Goal: Task Accomplishment & Management: Use online tool/utility

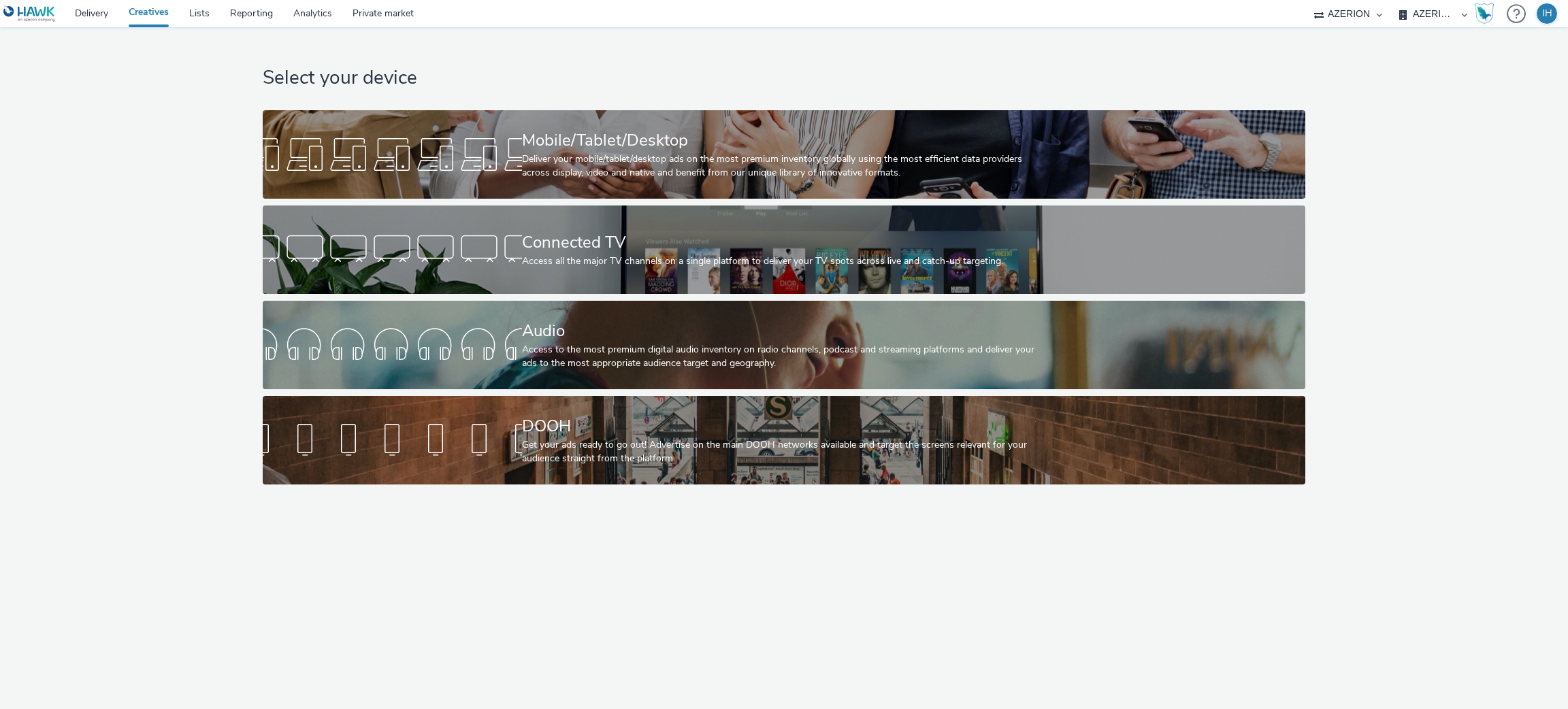
select select "ac009755-aa48-4799-8050-7a339a378eb8"
select select "79162ed7-0017-4339-93b0-3399b708648f"
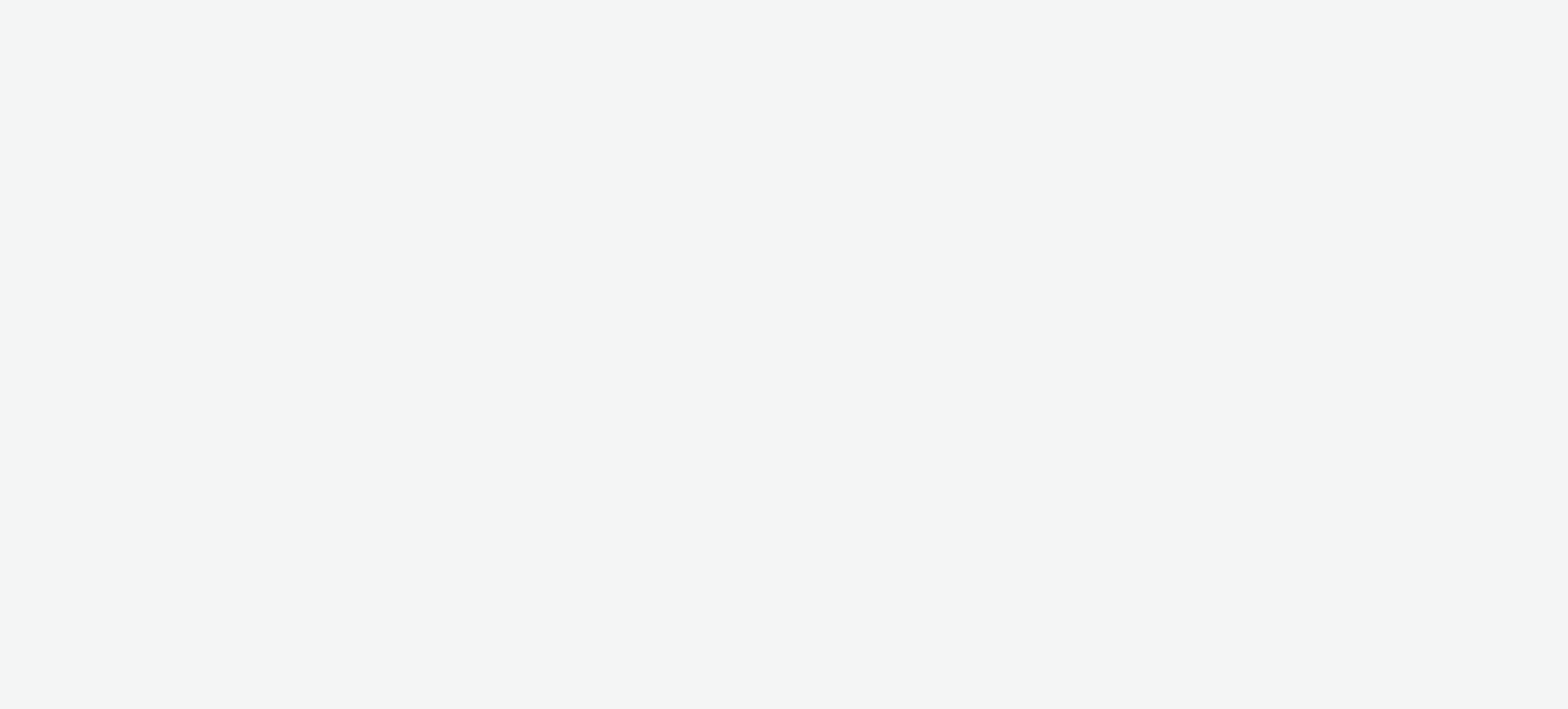
select select "ac009755-aa48-4799-8050-7a339a378eb8"
select select "79162ed7-0017-4339-93b0-3399b708648f"
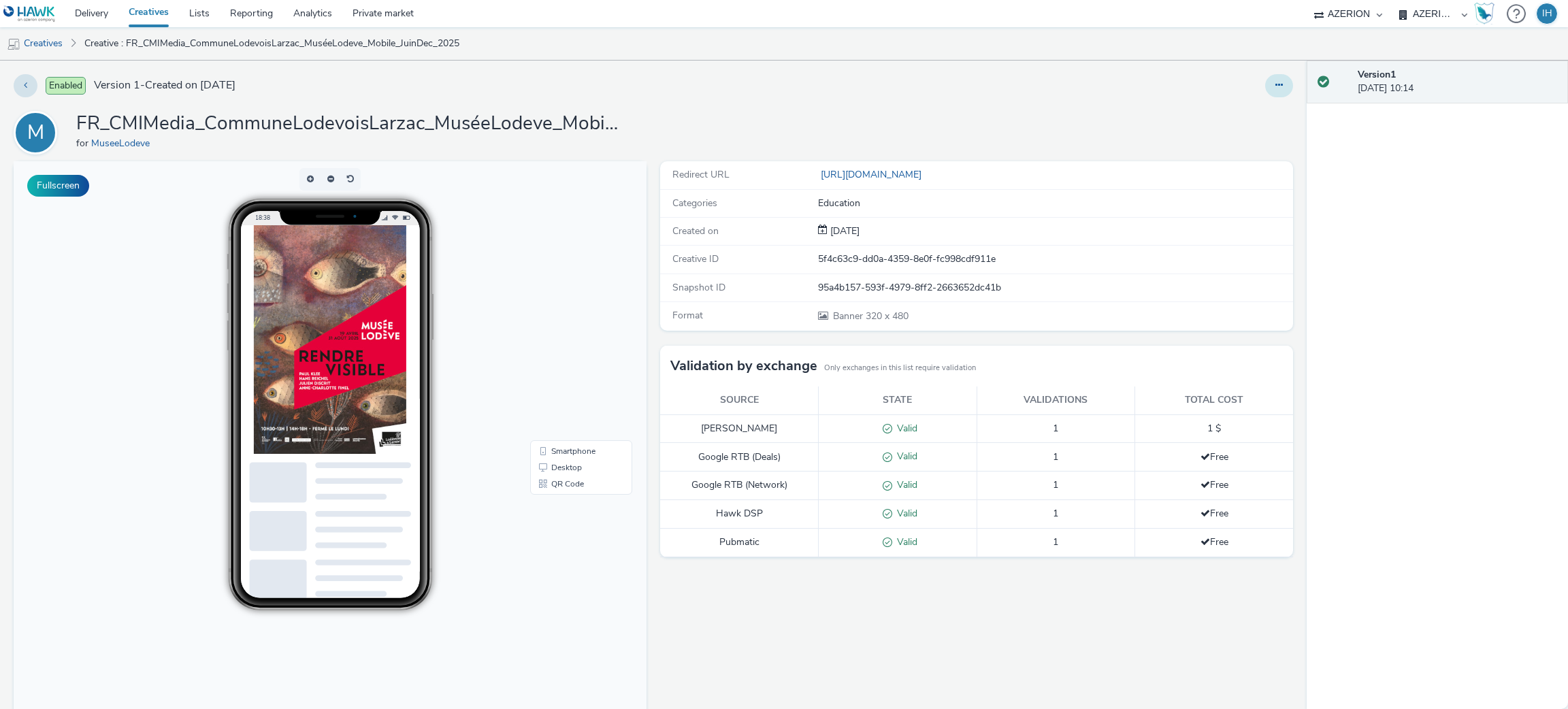
click at [1268, 90] on button at bounding box center [1280, 86] width 28 height 23
click at [1221, 138] on link "Duplicate" at bounding box center [1243, 140] width 102 height 27
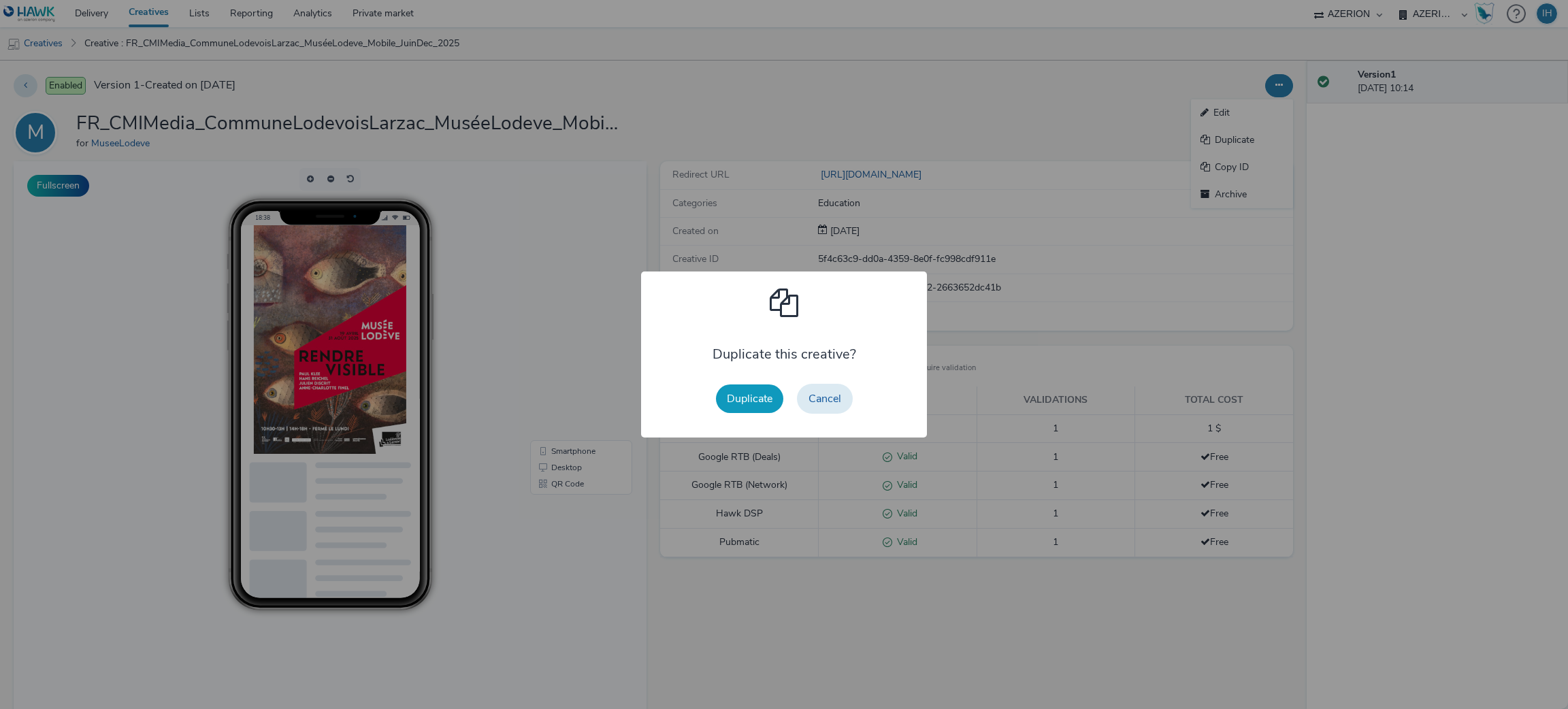
click at [753, 392] on button "Duplicate" at bounding box center [750, 399] width 67 height 28
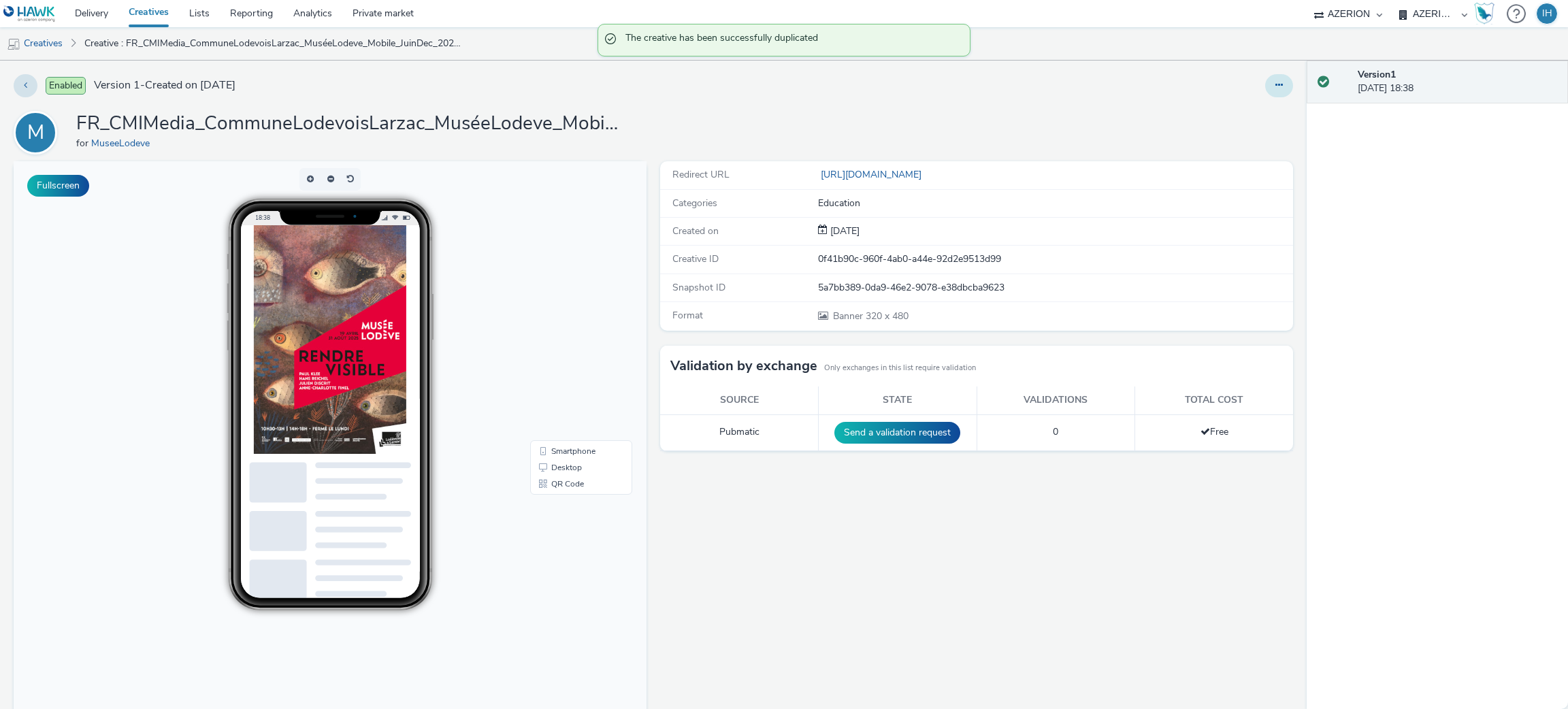
click at [1275, 90] on icon at bounding box center [1279, 85] width 7 height 10
click at [1212, 121] on link "Edit" at bounding box center [1243, 113] width 102 height 27
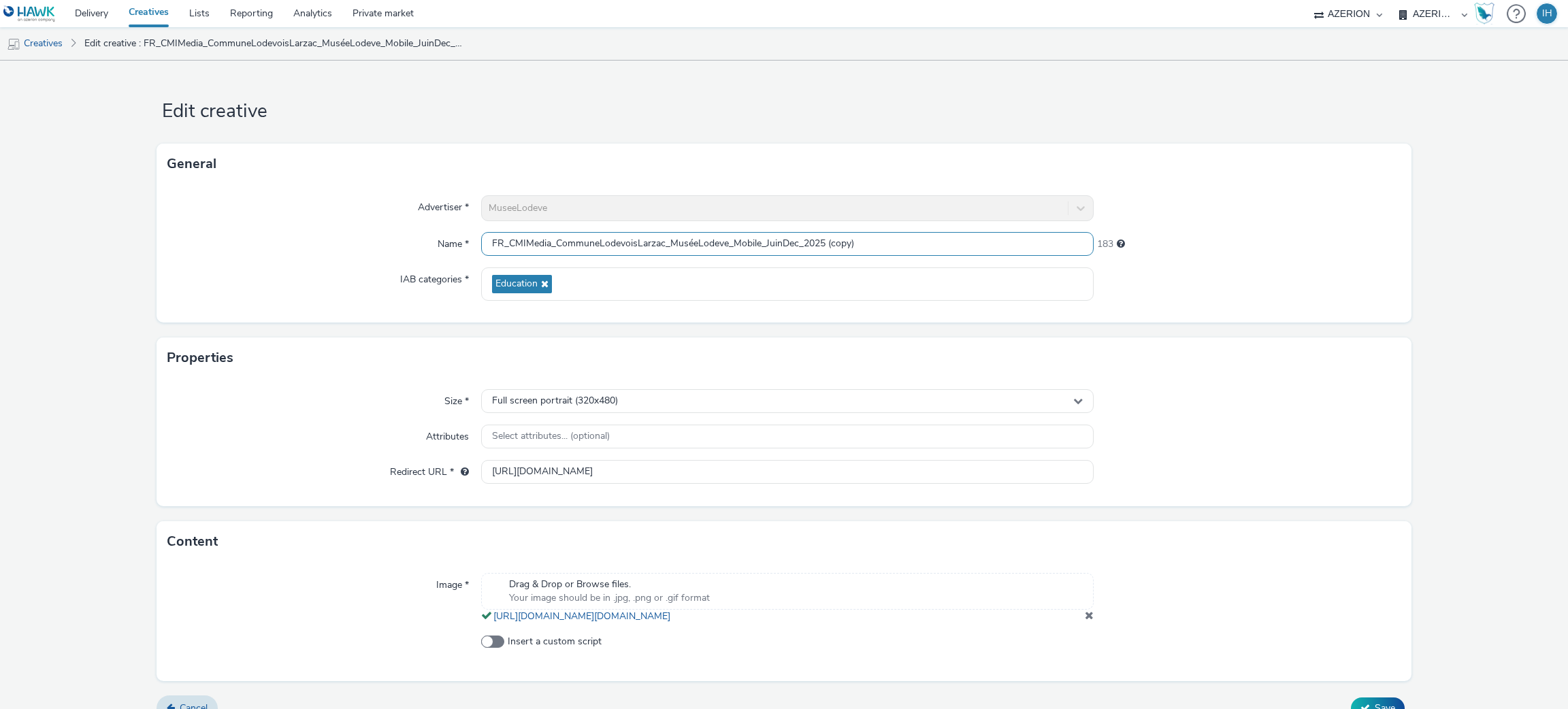
drag, startPoint x: 822, startPoint y: 243, endPoint x: 879, endPoint y: 245, distance: 57.0
click at [879, 245] on input "FR_CMIMedia_CommuneLodevoisLarzac_MuséeLodeve_Mobile_JuinDec_2025 (copy)" at bounding box center [788, 243] width 613 height 24
type input "FR_CMIMedia_CommuneLodevoisLarzac_MuséeLodeve_Mobile_JuinDec_2025 - new octobre"
click at [648, 471] on input "https://www.museedelodeve.fr/exposition/rendre-visible" at bounding box center [788, 472] width 613 height 24
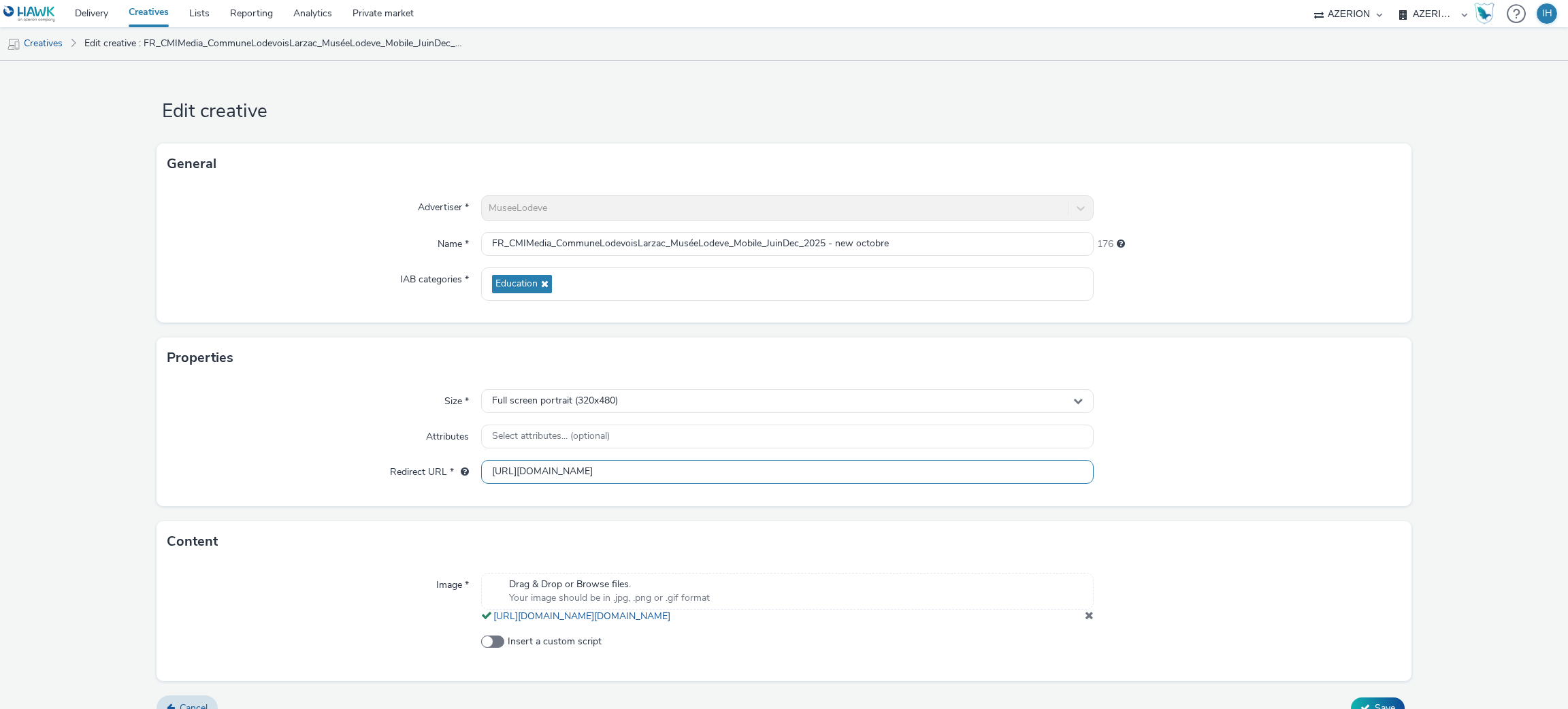
click at [648, 471] on input "https://www.museedelodeve.fr/exposition/rendre-visible" at bounding box center [788, 472] width 613 height 24
paste input "?utm_source=Azerion&utm_medium=appli&utm_campaign=RV"
type input "https://www.museedelodeve.fr/exposition/rendre-visible?utm_source=Azerion&utm_m…"
click at [1085, 621] on span at bounding box center [1089, 615] width 9 height 11
click at [602, 580] on span "Drag & Drop or Browse files." at bounding box center [609, 584] width 201 height 13
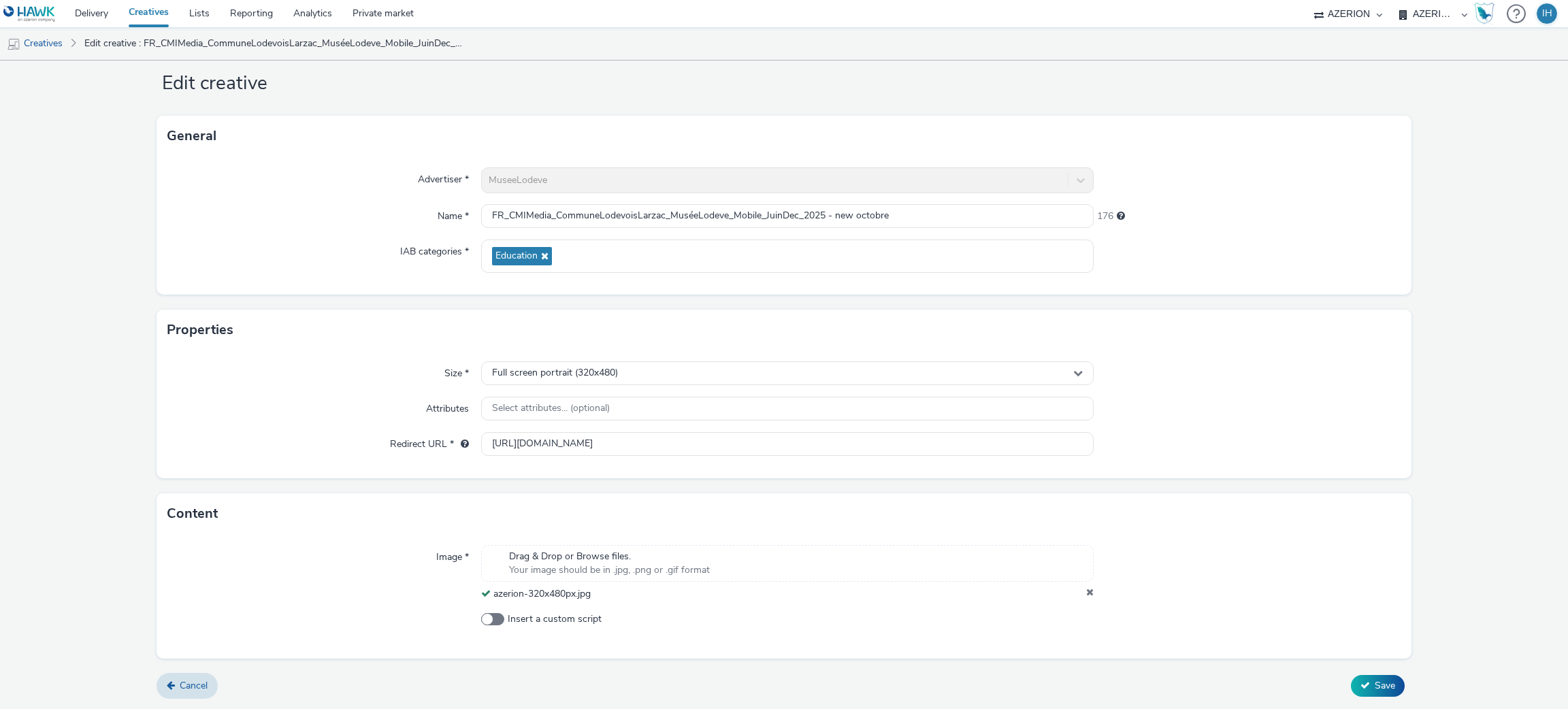
scroll to position [27, 0]
click at [1370, 698] on div "Cancel Save" at bounding box center [784, 687] width 1254 height 25
click at [1375, 689] on span "Save" at bounding box center [1385, 686] width 20 height 13
